Goal: Task Accomplishment & Management: Manage account settings

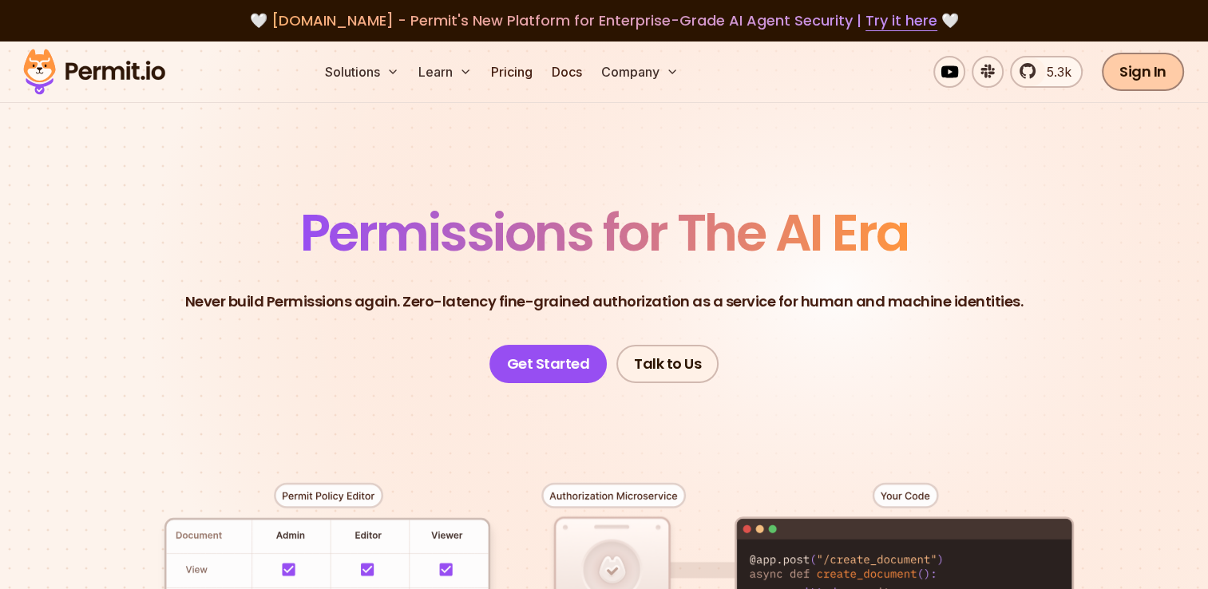
click at [1134, 73] on link "Sign In" at bounding box center [1143, 72] width 82 height 38
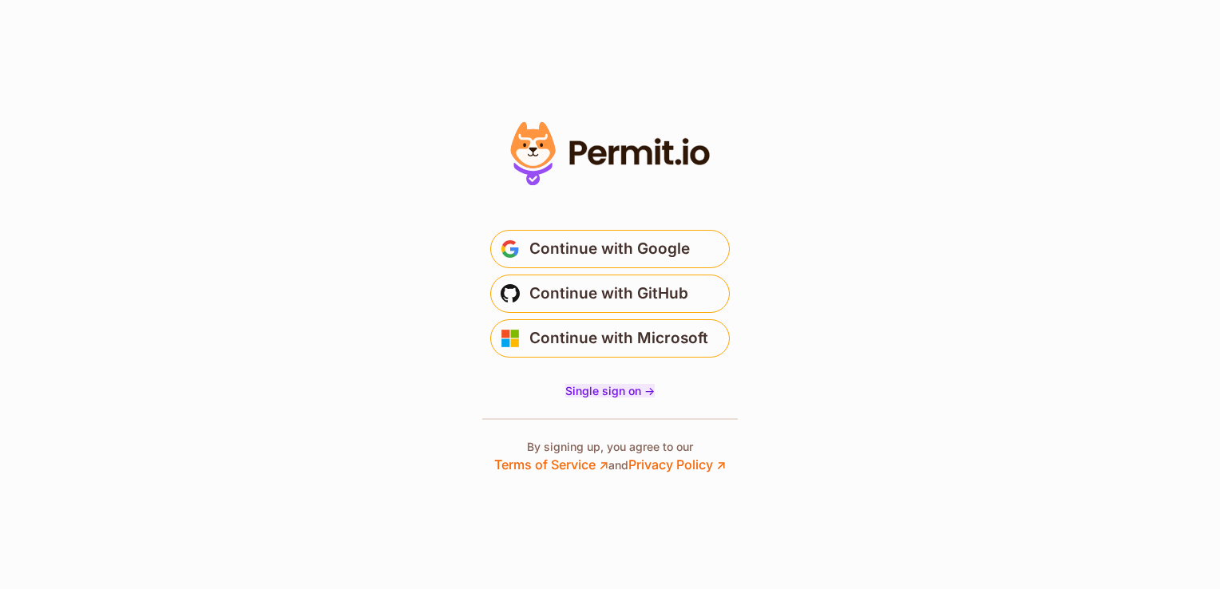
click at [601, 390] on span "Single sign on ->" at bounding box center [609, 391] width 89 height 14
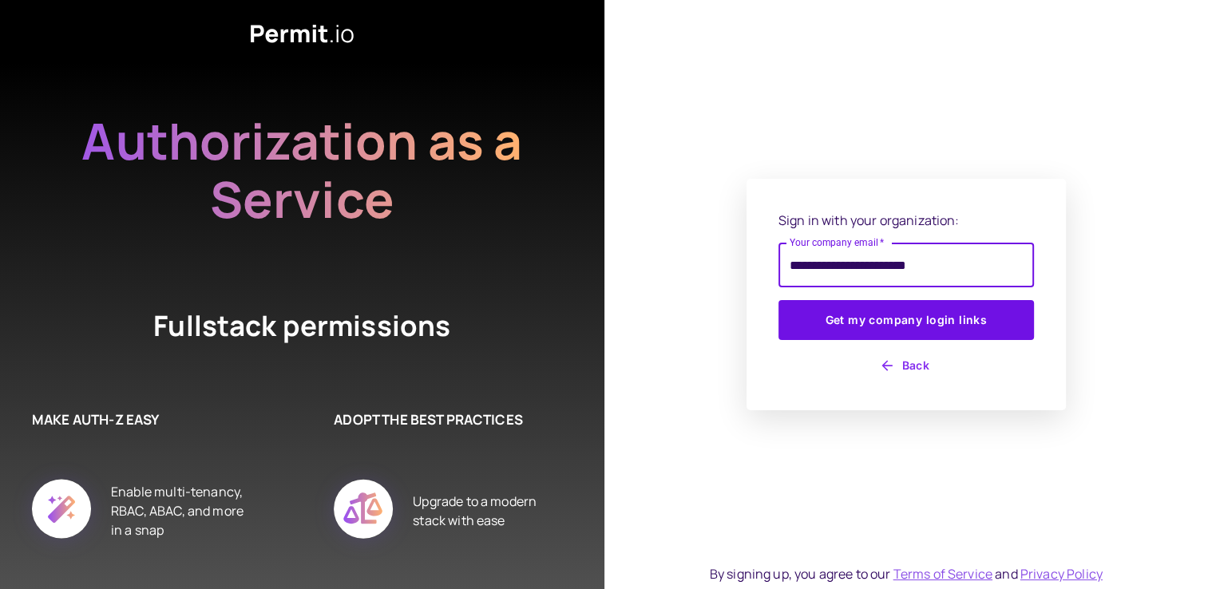
type input "**********"
click at [779, 300] on button "Get my company login links" at bounding box center [907, 320] width 256 height 40
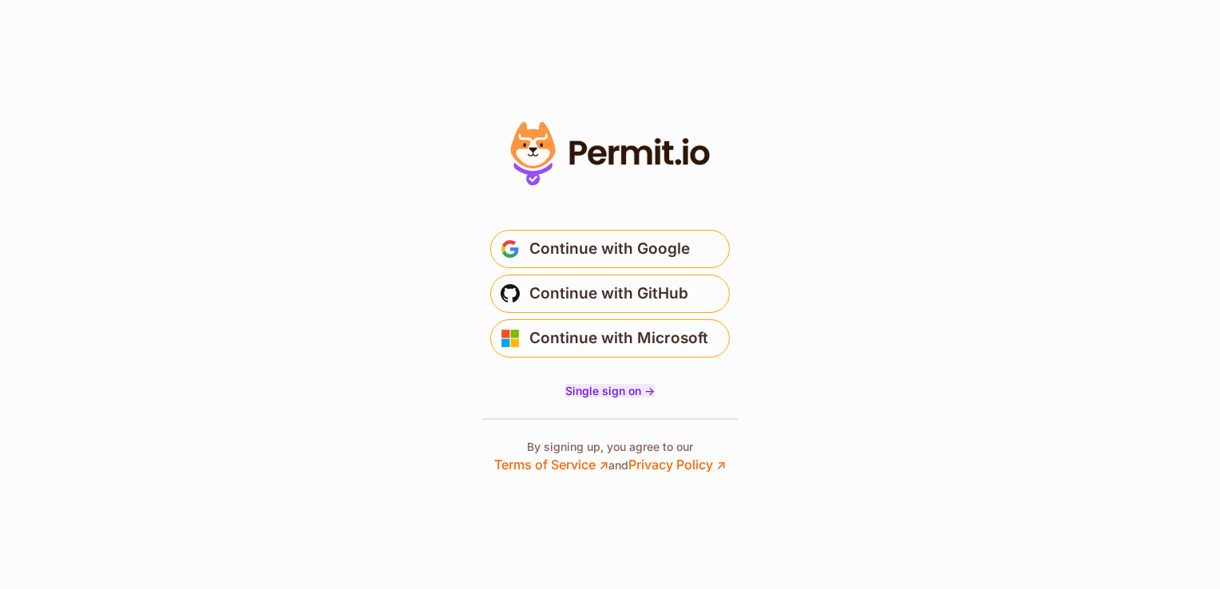
click at [594, 390] on span "Single sign on ->" at bounding box center [609, 391] width 89 height 14
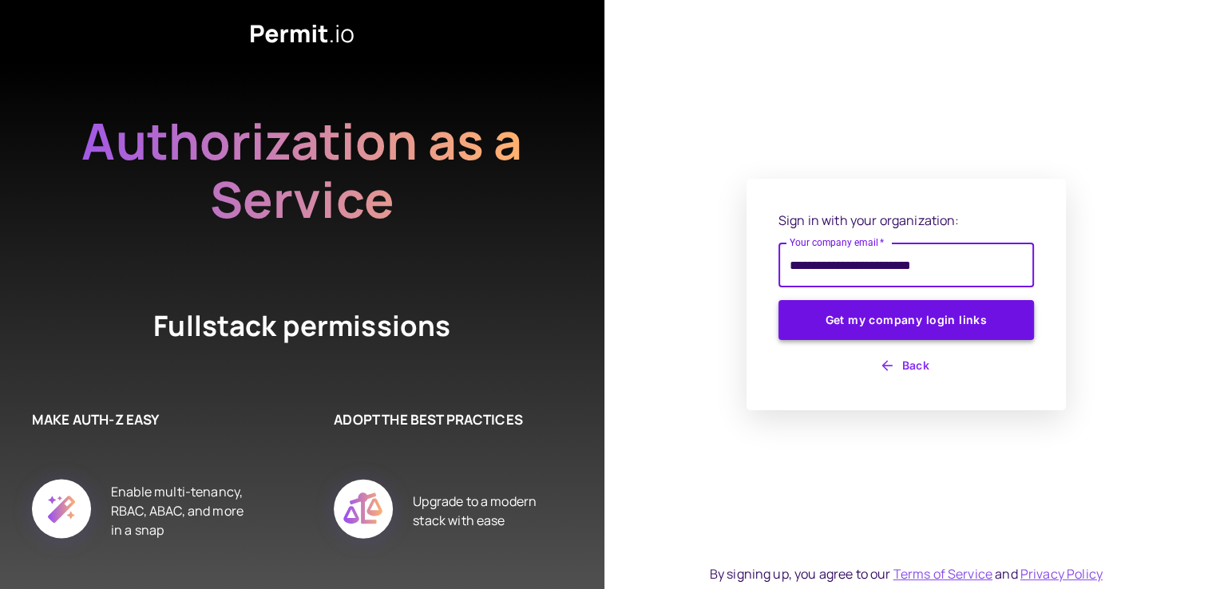
type input "**********"
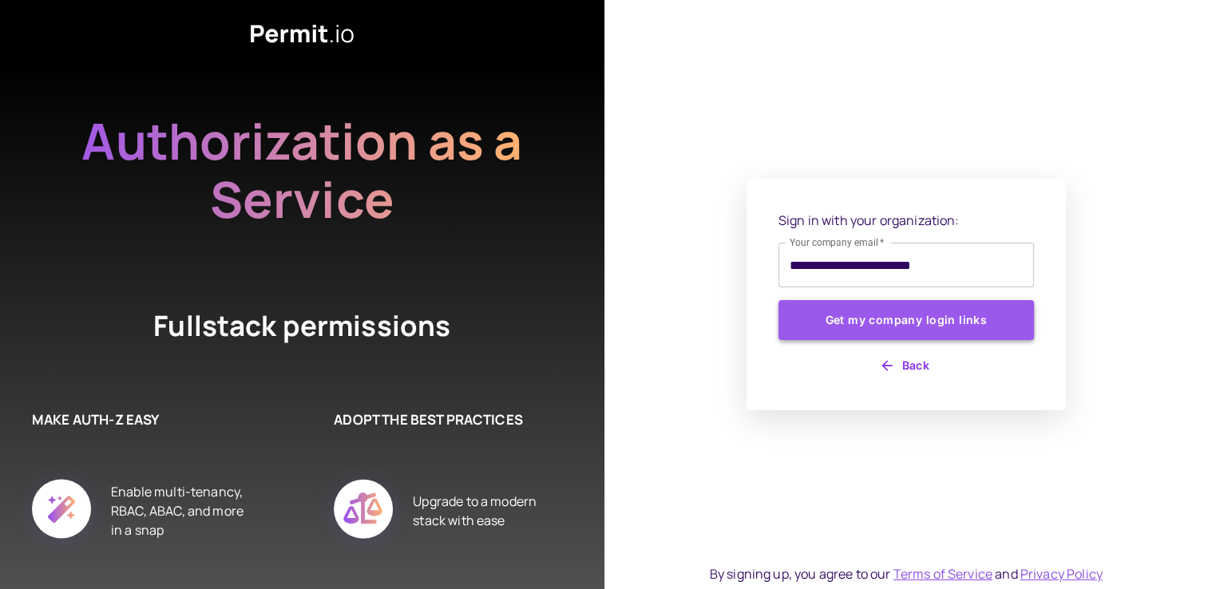
click at [920, 323] on button "Get my company login links" at bounding box center [907, 320] width 256 height 40
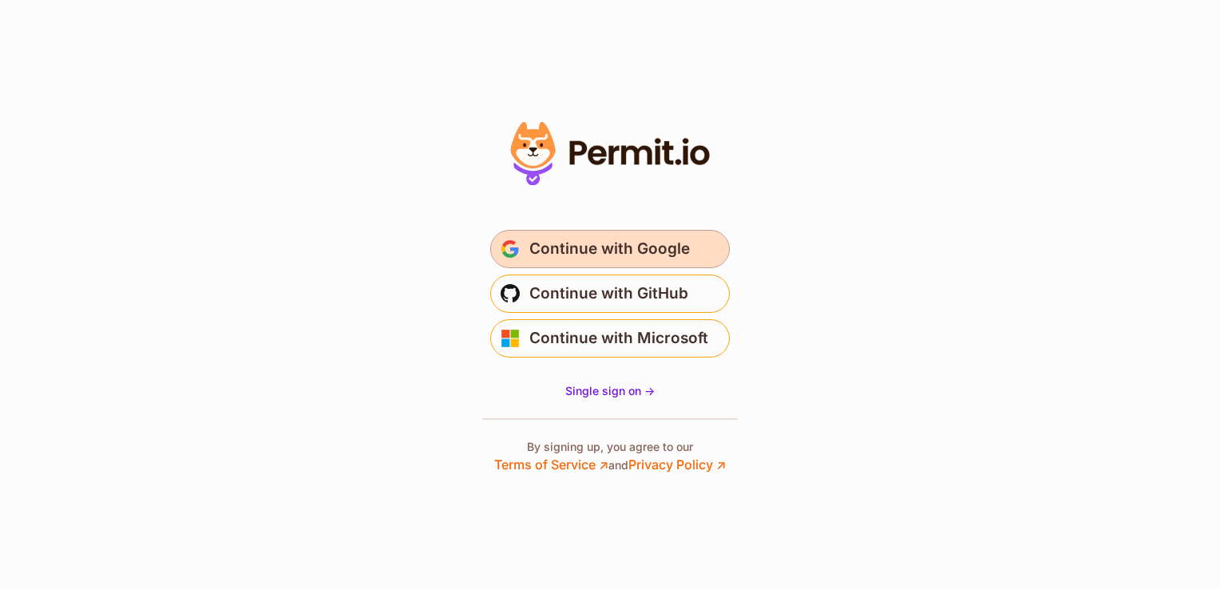
click at [672, 246] on span "Continue with Google" at bounding box center [609, 249] width 161 height 26
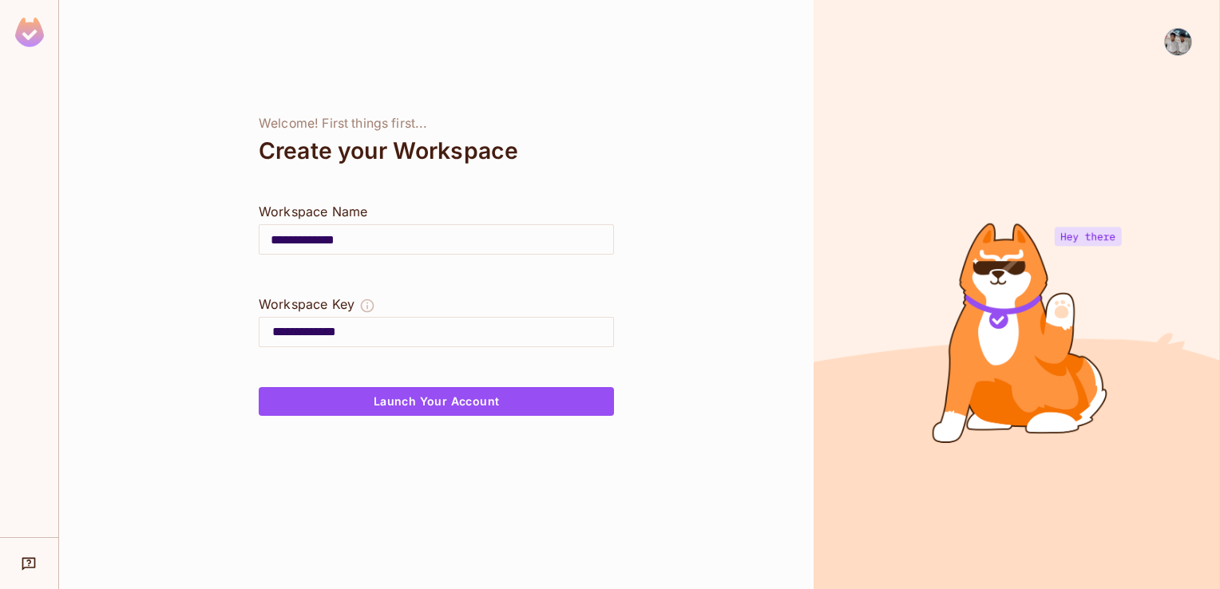
click at [1178, 49] on img at bounding box center [1178, 42] width 26 height 26
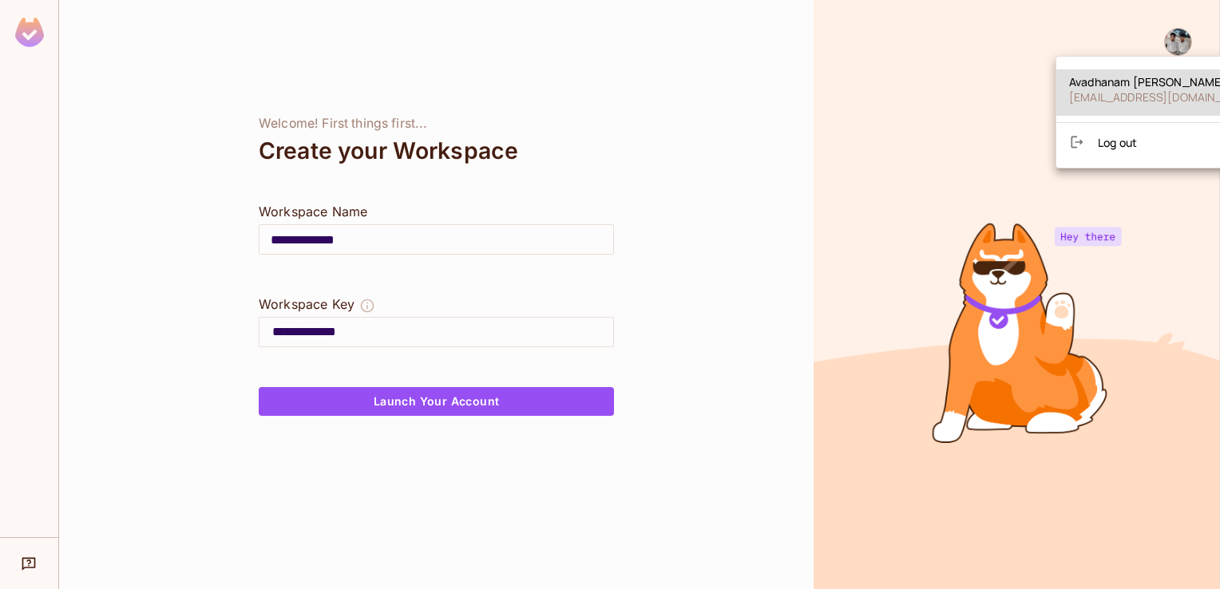
click at [1128, 141] on span "Log out" at bounding box center [1117, 142] width 39 height 15
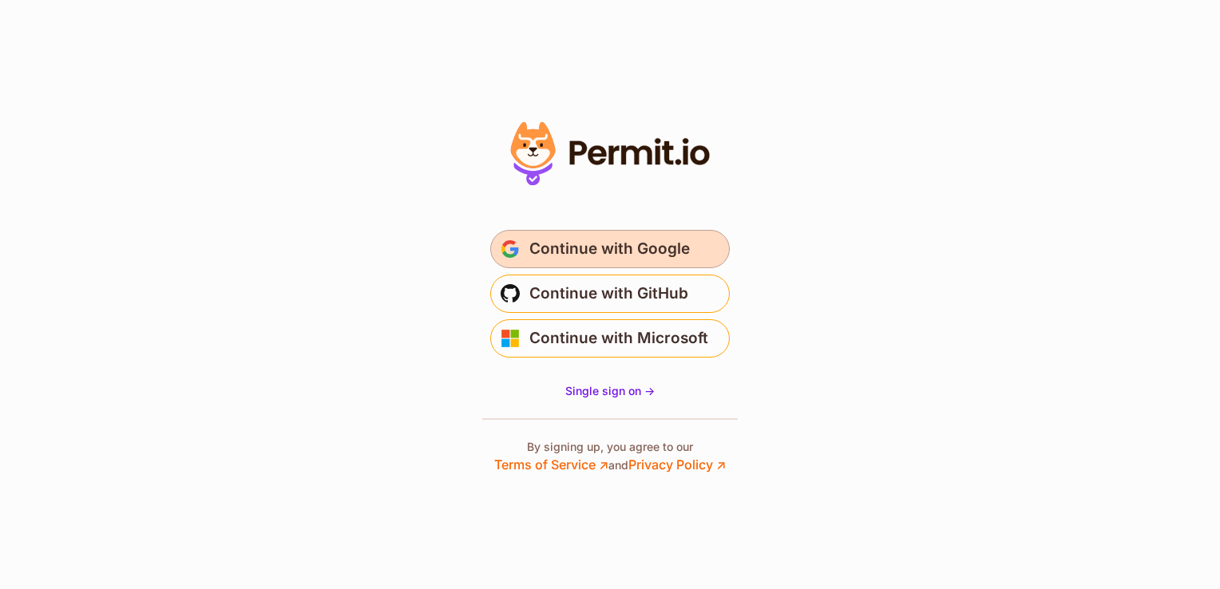
click at [594, 256] on span "Continue with Google" at bounding box center [609, 249] width 161 height 26
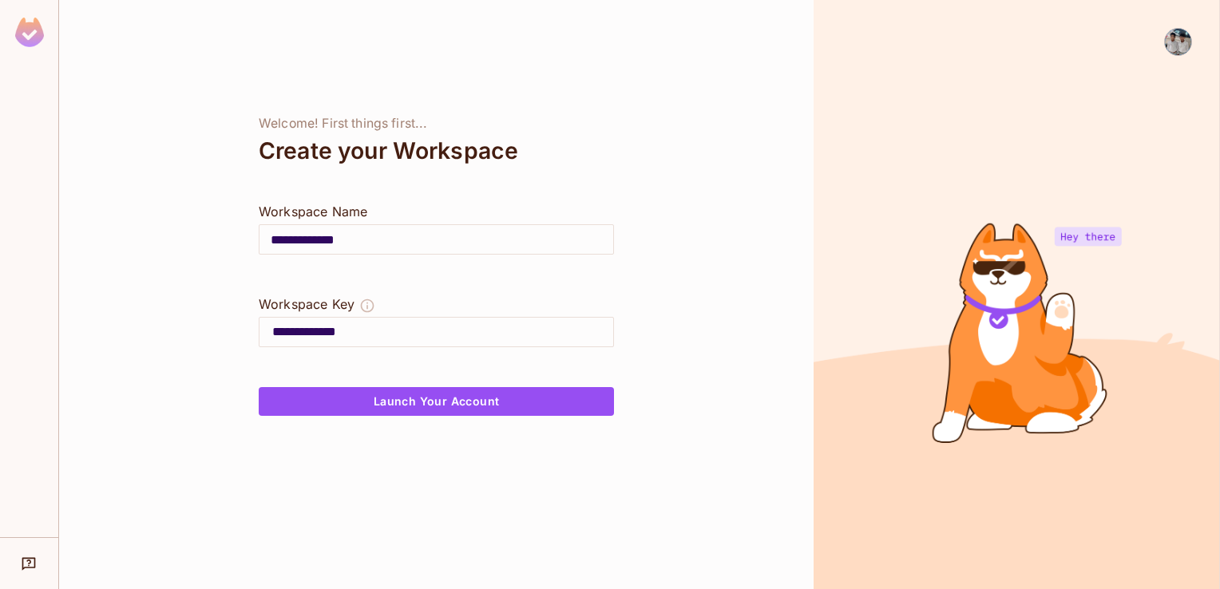
click at [1182, 40] on img at bounding box center [1178, 42] width 26 height 26
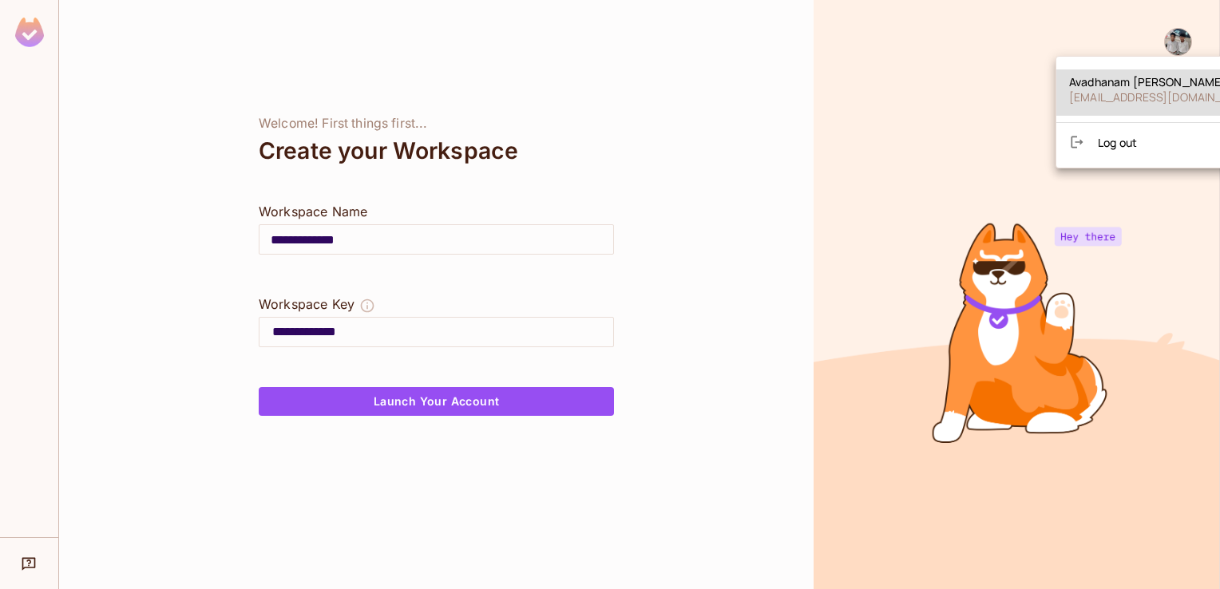
click at [1113, 136] on span "Log out" at bounding box center [1117, 142] width 39 height 15
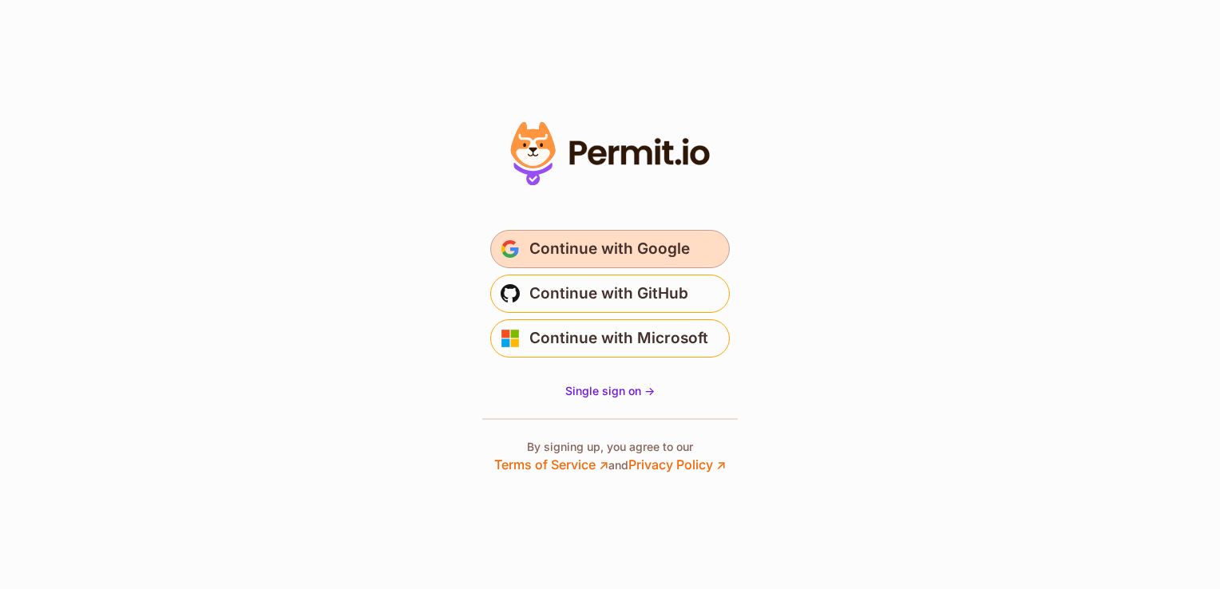
drag, startPoint x: 1209, startPoint y: 11, endPoint x: 535, endPoint y: 251, distance: 715.3
click at [535, 251] on span "Continue with Google" at bounding box center [609, 249] width 161 height 26
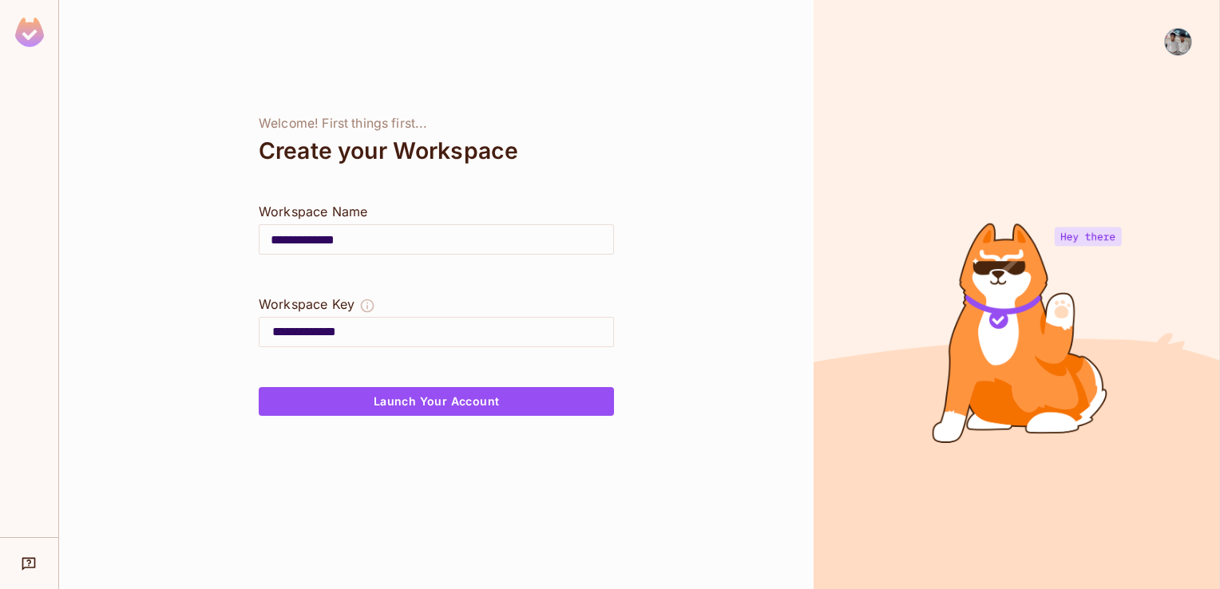
click at [27, 37] on img at bounding box center [29, 33] width 29 height 30
click at [24, 35] on img at bounding box center [29, 33] width 29 height 30
click at [1175, 46] on img at bounding box center [1178, 42] width 26 height 26
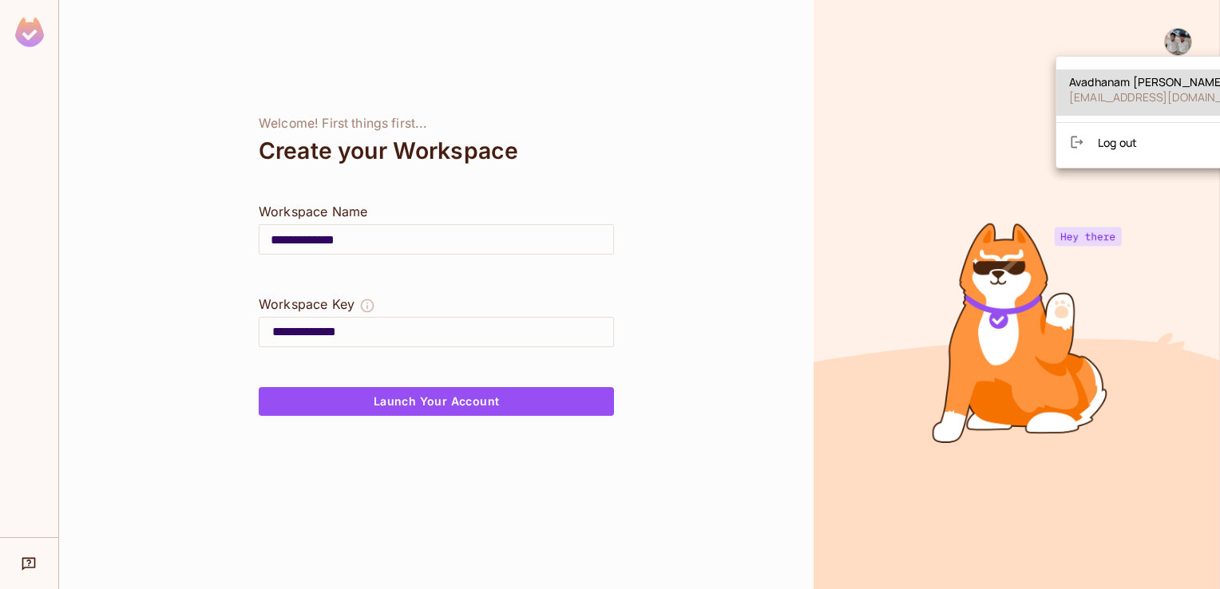
click at [1113, 140] on span "Log out" at bounding box center [1117, 142] width 39 height 15
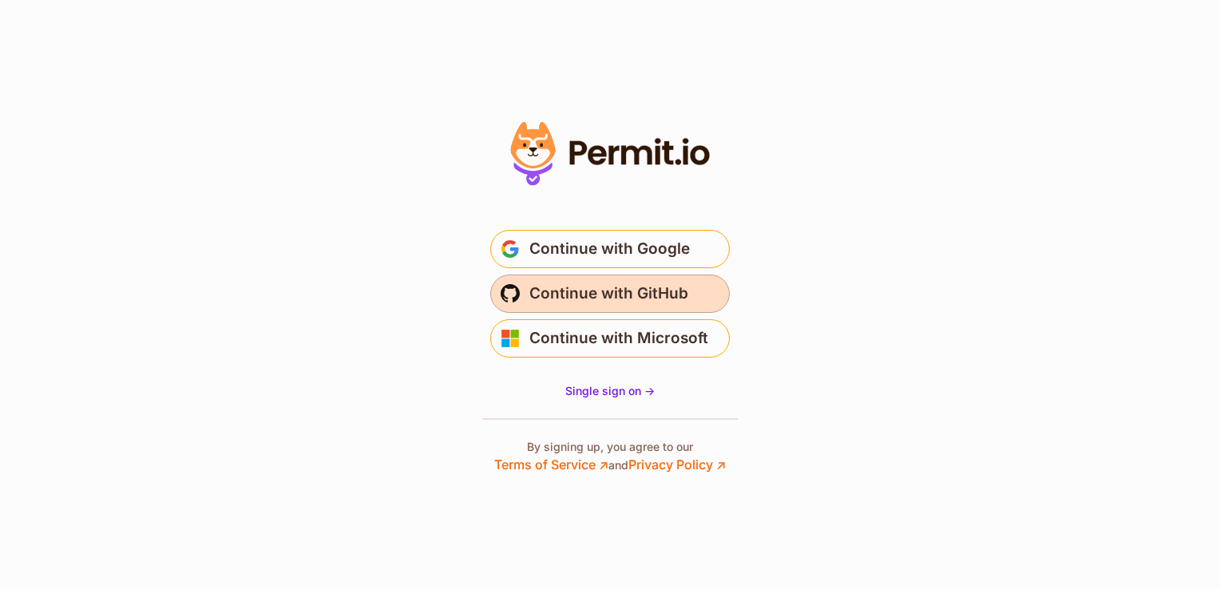
click at [617, 291] on span "Continue with GitHub" at bounding box center [608, 294] width 159 height 26
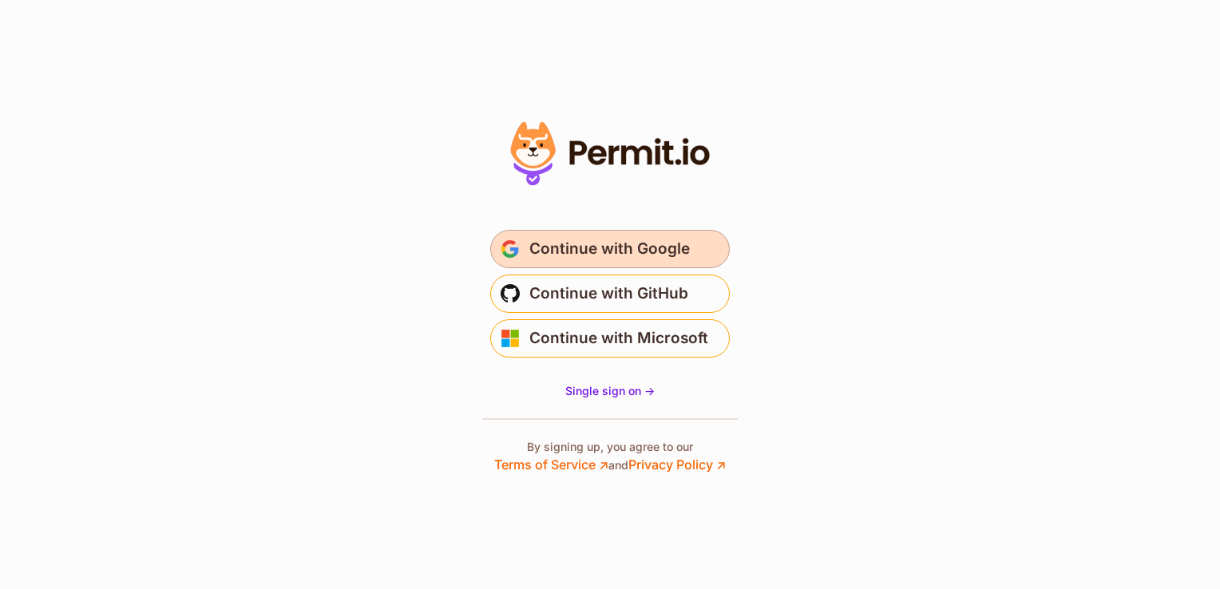
click at [589, 248] on span "Continue with Google" at bounding box center [609, 249] width 161 height 26
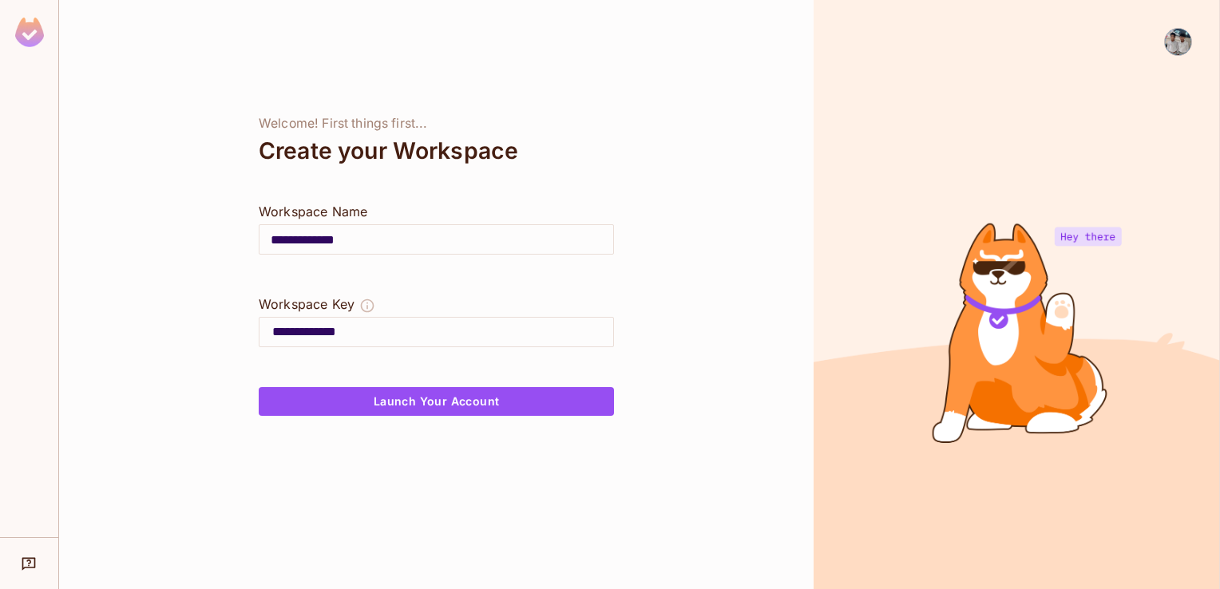
click at [1187, 46] on img at bounding box center [1178, 42] width 26 height 26
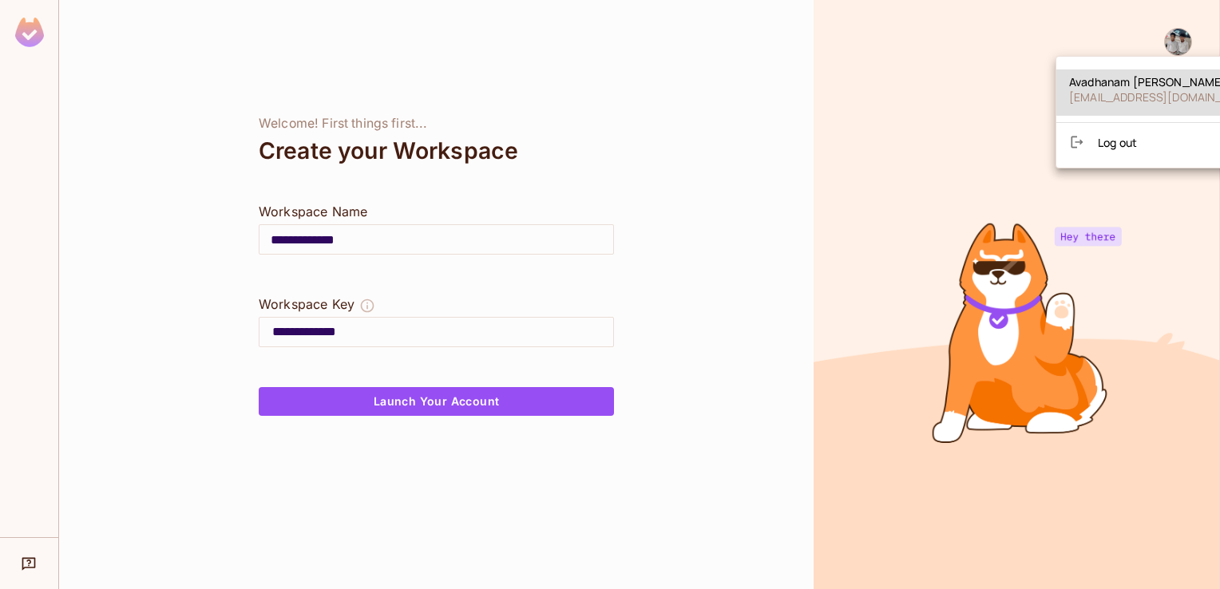
click at [1122, 137] on span "Log out" at bounding box center [1117, 142] width 39 height 15
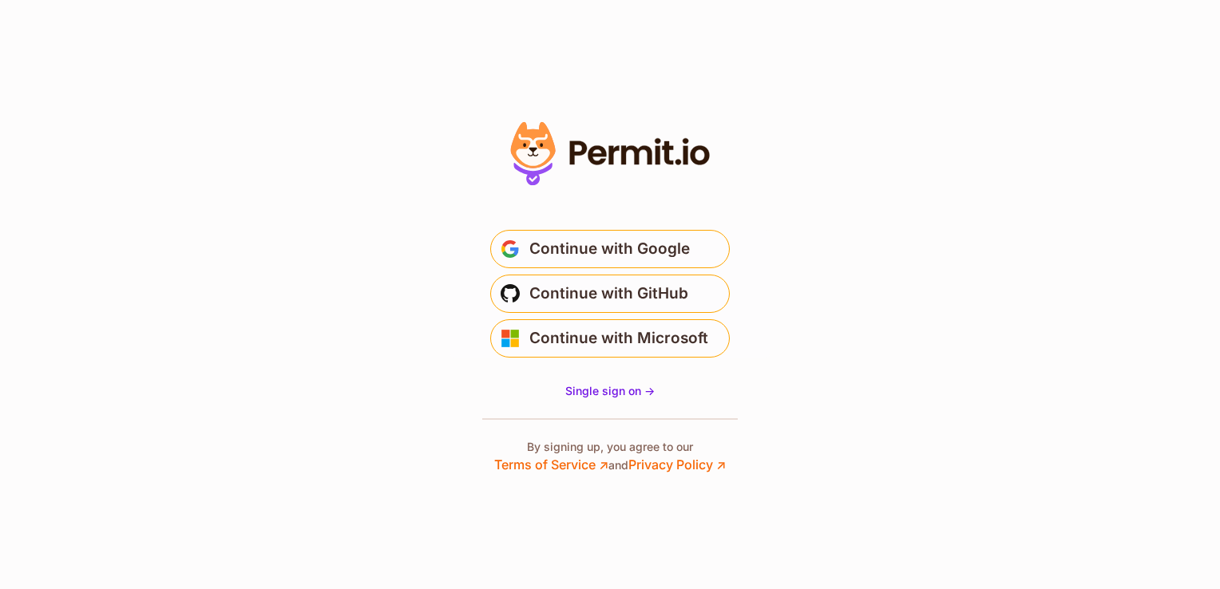
click at [786, 125] on section "Or" at bounding box center [610, 294] width 1220 height 589
click at [620, 244] on span "Continue with Google" at bounding box center [609, 249] width 161 height 26
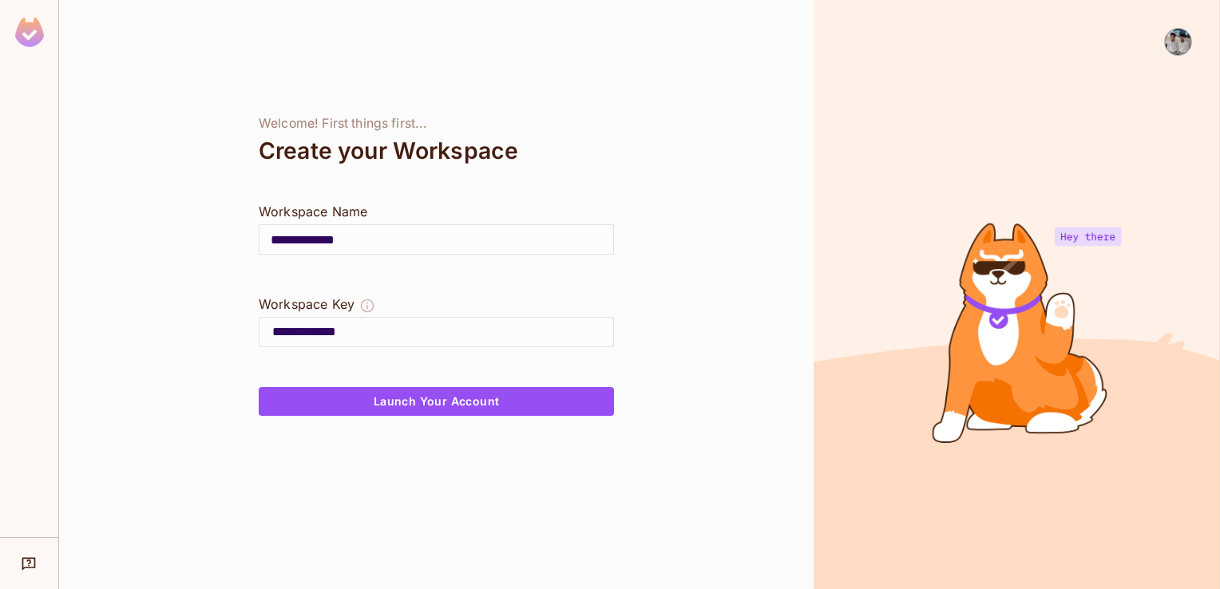
click at [1179, 43] on img at bounding box center [1178, 42] width 26 height 26
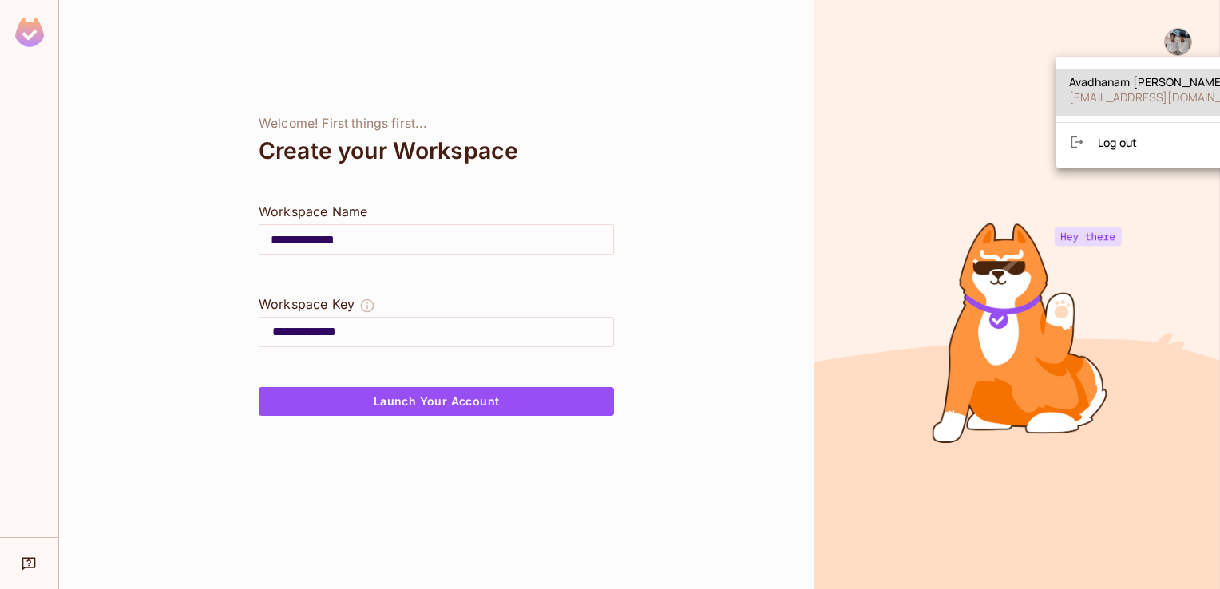
click at [1122, 141] on span "Log out" at bounding box center [1117, 142] width 39 height 15
